Goal: Check status

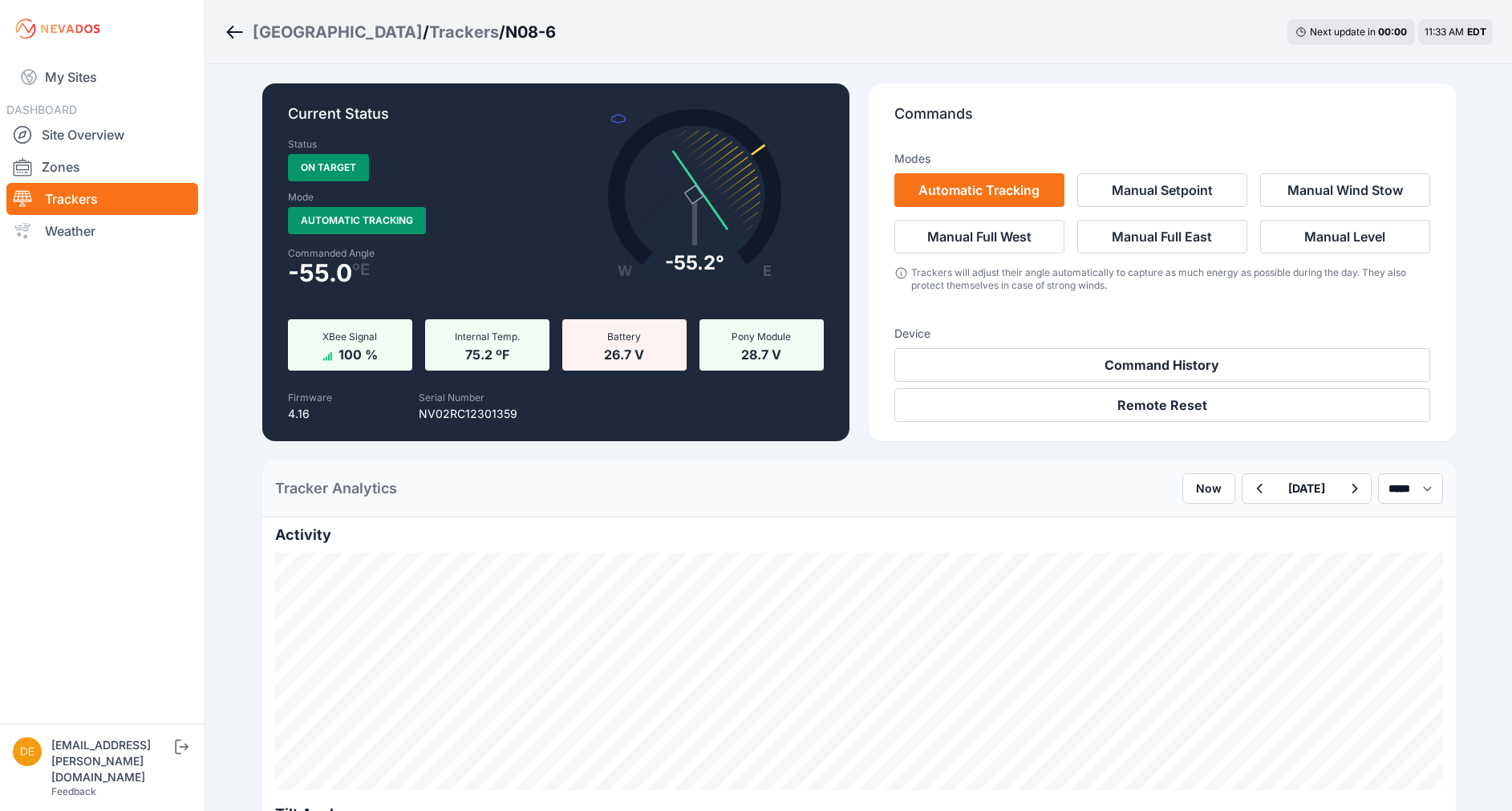
select select "*******"
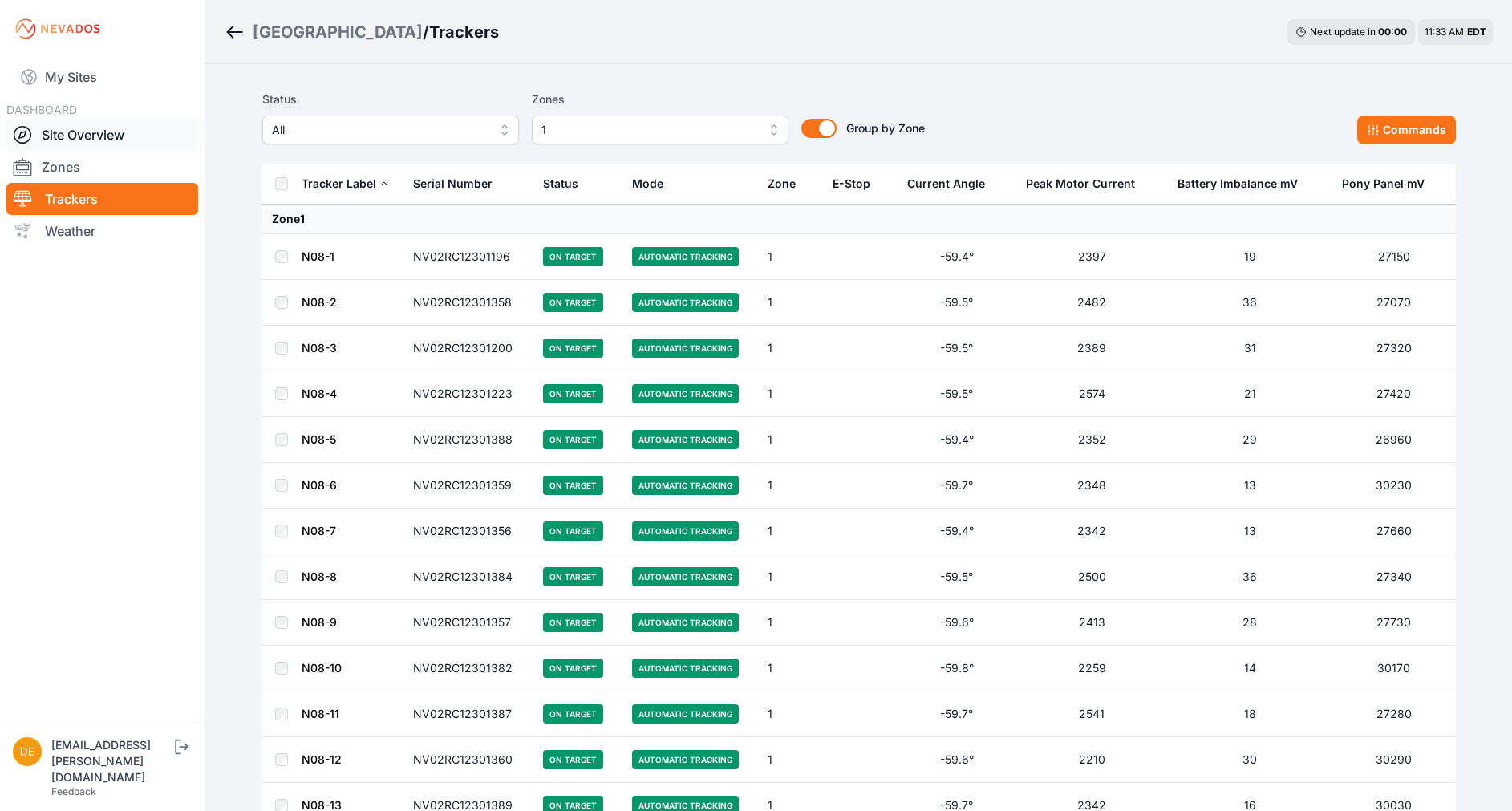
click at [86, 135] on link "Site Overview" at bounding box center [102, 134] width 192 height 32
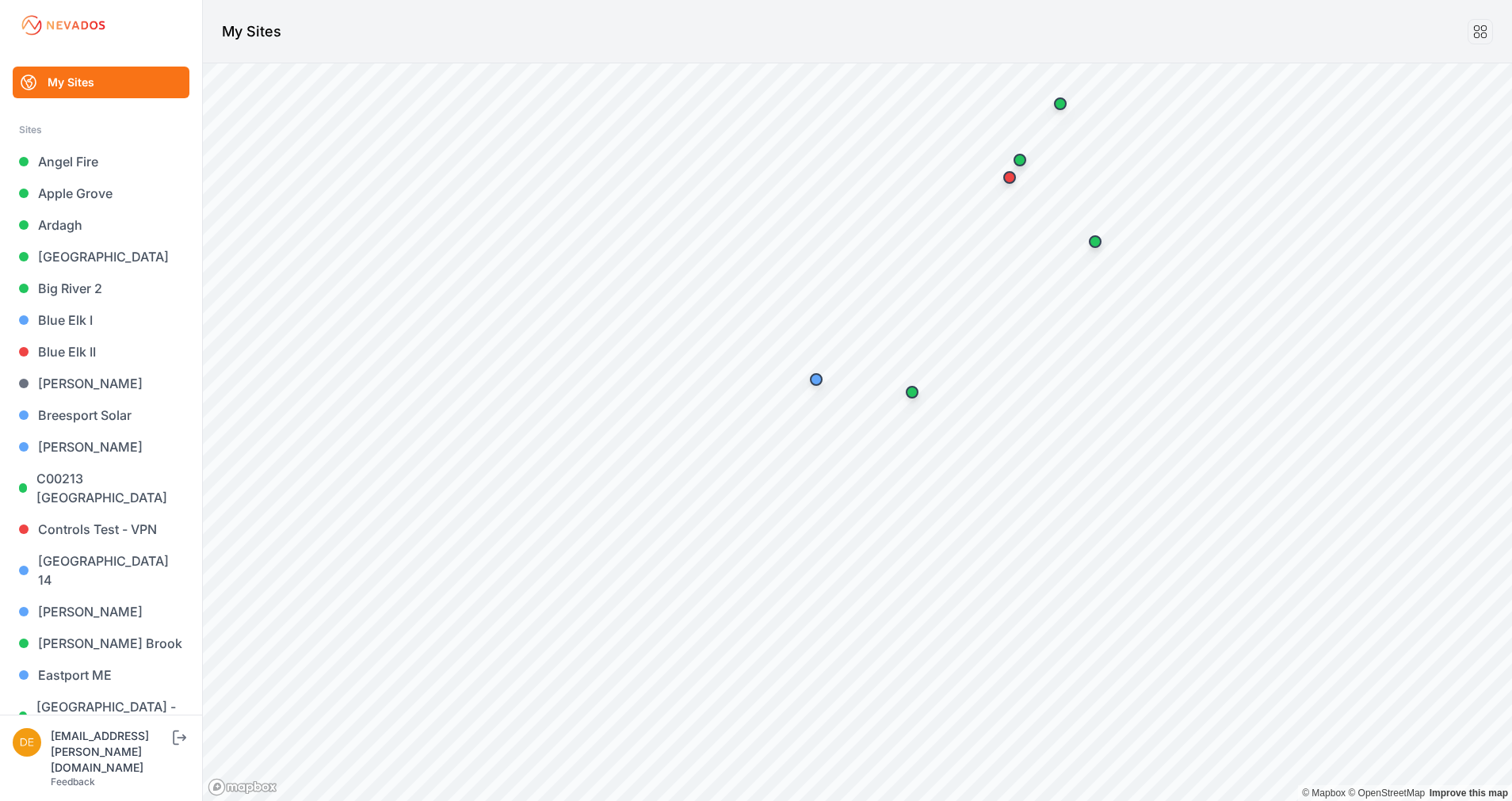
click at [933, 5] on div "My Sites © Mapbox © OpenStreetMap Improve this map" at bounding box center [756, 400] width 1512 height 801
click at [86, 262] on link "[GEOGRAPHIC_DATA]" at bounding box center [101, 256] width 177 height 31
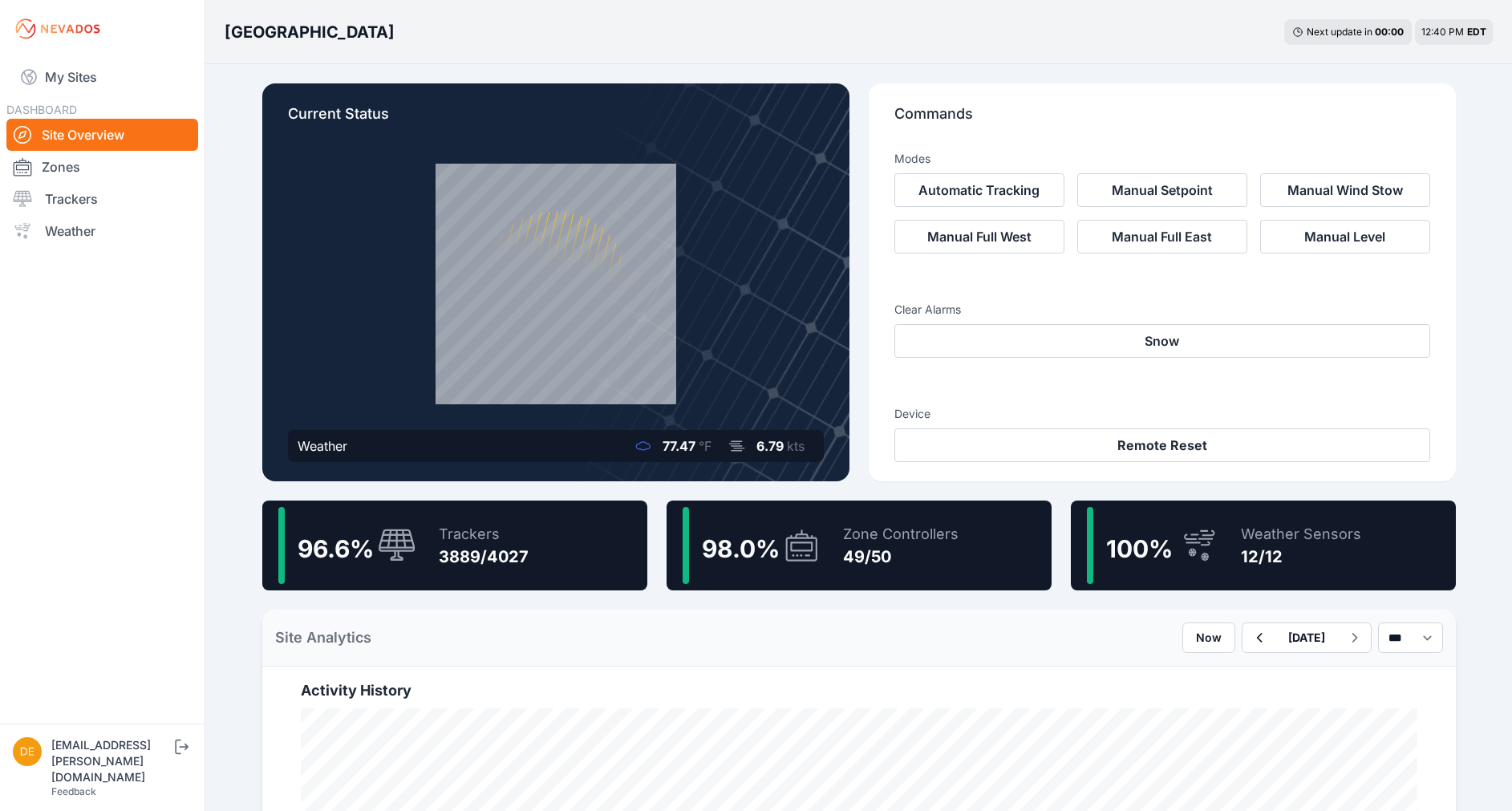
scroll to position [709, 0]
click at [382, 45] on div "Bartonsville Next update in 00 : 00 12:54 PM EDT" at bounding box center [858, 32] width 1306 height 64
click at [472, 564] on div "3888/4027" at bounding box center [484, 556] width 90 height 22
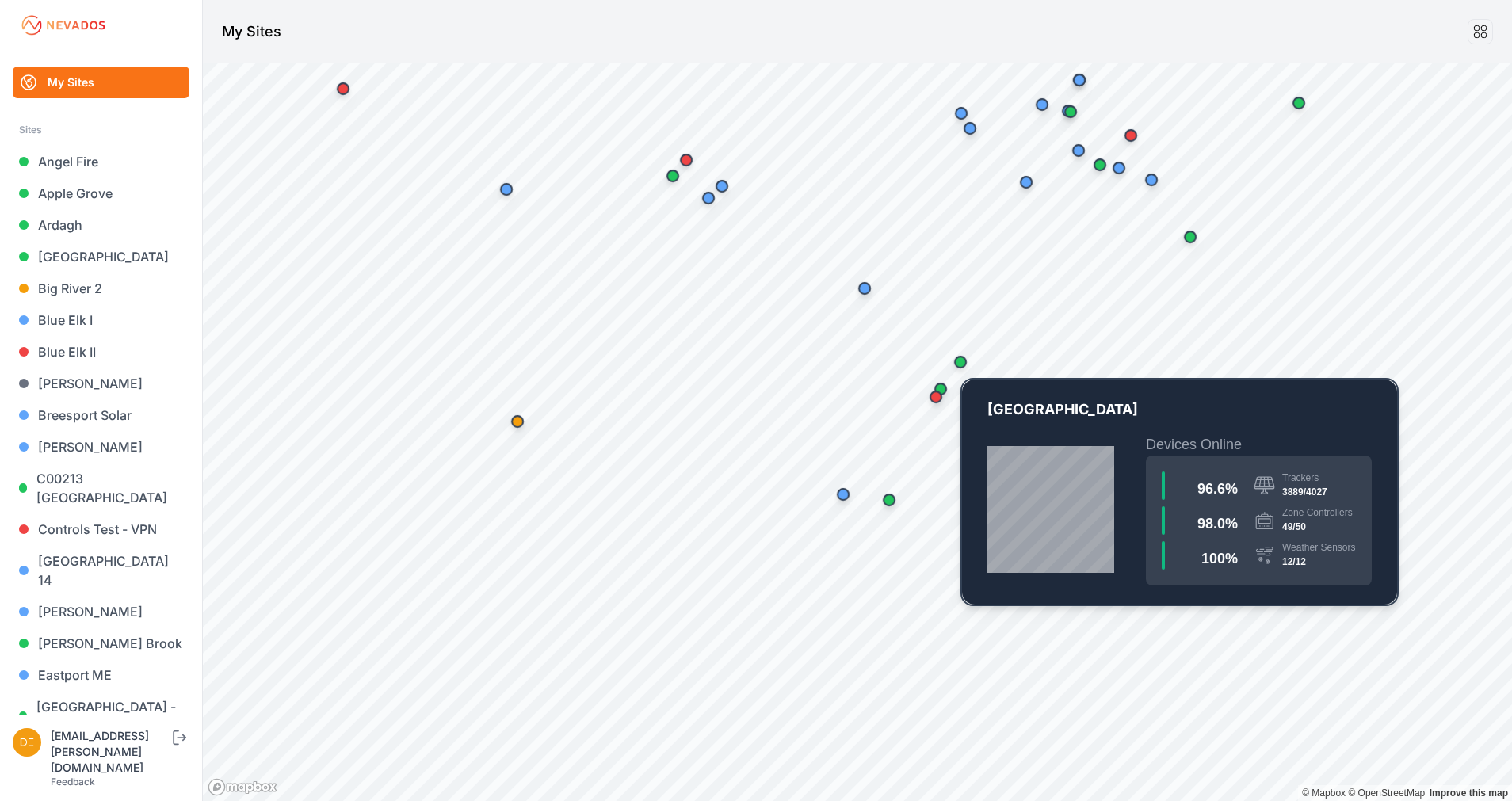
click at [950, 365] on div "Map marker" at bounding box center [960, 362] width 32 height 31
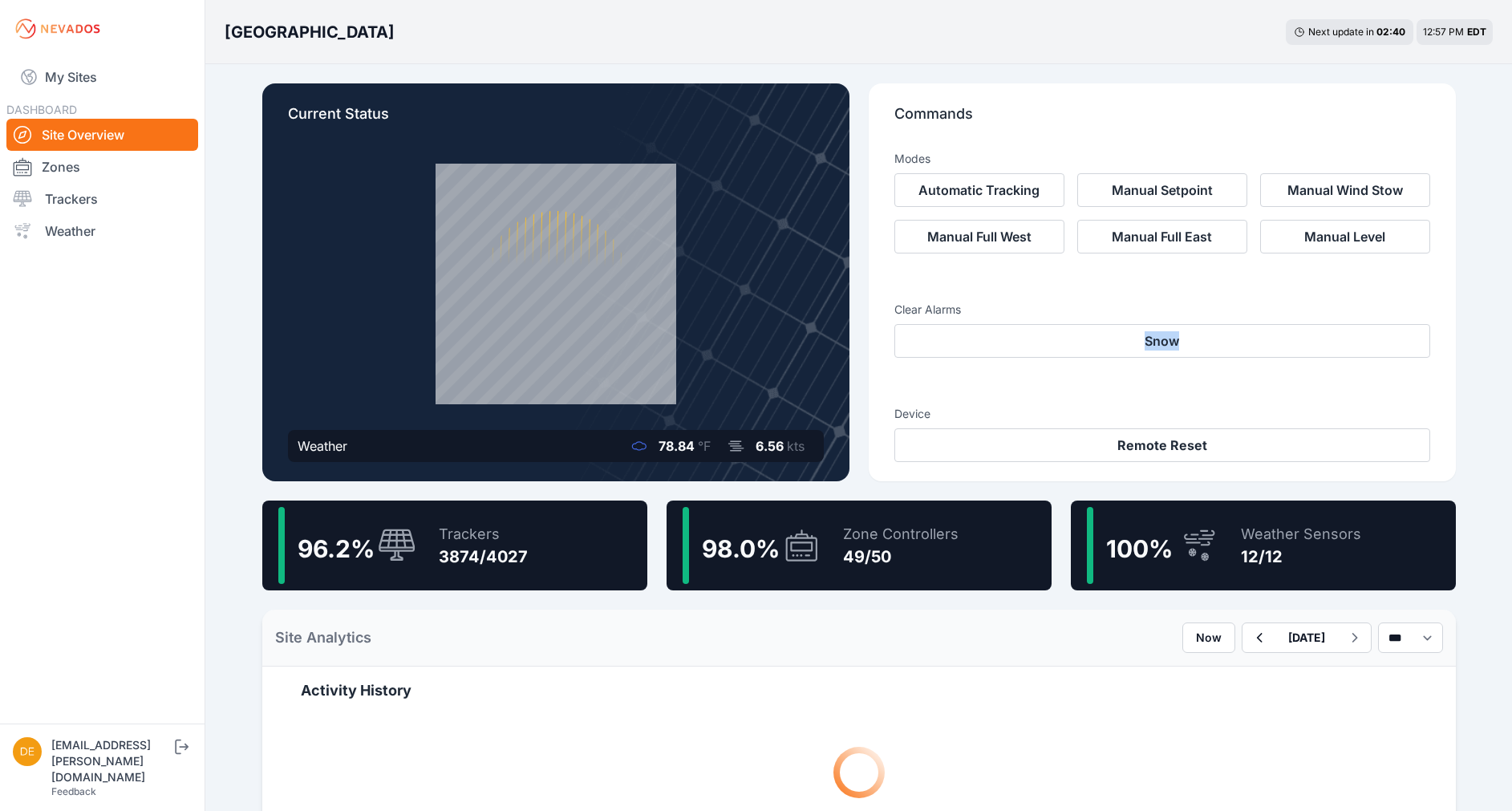
click at [961, 370] on div "Modes Automatic Tracking Manual Setpoint Manual Wind Stow Manual Full West Manu…" at bounding box center [1161, 300] width 535 height 324
drag, startPoint x: 961, startPoint y: 370, endPoint x: 875, endPoint y: 89, distance: 293.9
click at [875, 89] on div "Commands Modes Automatic Tracking Manual Setpoint Manual Wind Stow Manual Full …" at bounding box center [1162, 282] width 587 height 398
